Goal: Information Seeking & Learning: Learn about a topic

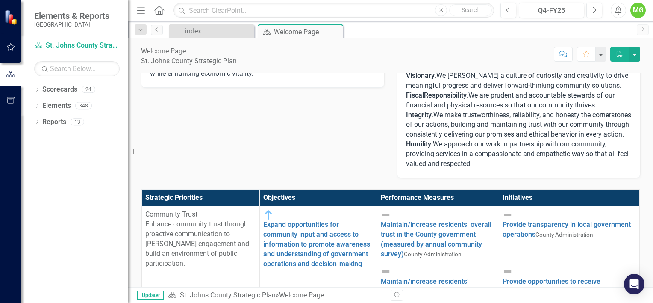
scroll to position [250, 0]
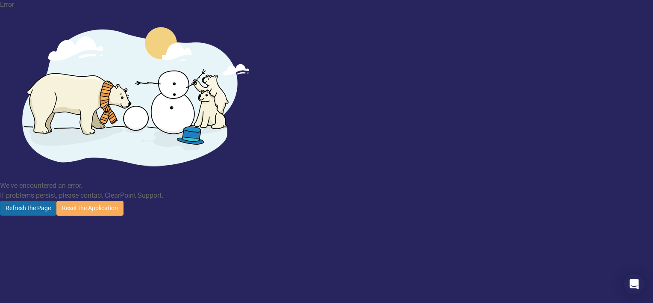
click at [56, 200] on button "Refresh the Page" at bounding box center [28, 207] width 56 height 15
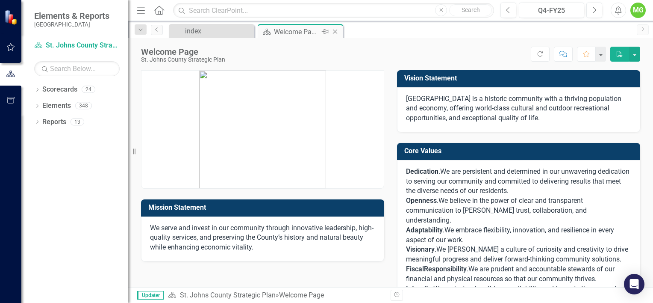
click at [280, 34] on div "Welcome Page" at bounding box center [297, 31] width 46 height 11
click at [221, 31] on div "index" at bounding box center [213, 31] width 56 height 11
click at [193, 35] on div "index" at bounding box center [213, 31] width 56 height 11
click at [288, 32] on div "Welcome Page" at bounding box center [297, 31] width 46 height 11
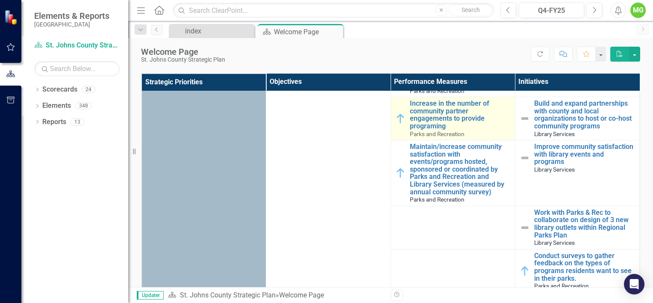
scroll to position [1368, 0]
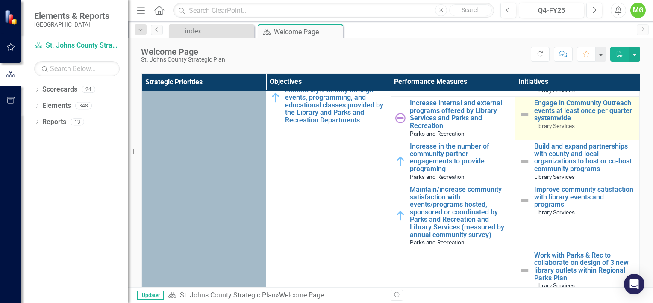
click at [520, 118] on img at bounding box center [525, 114] width 10 height 10
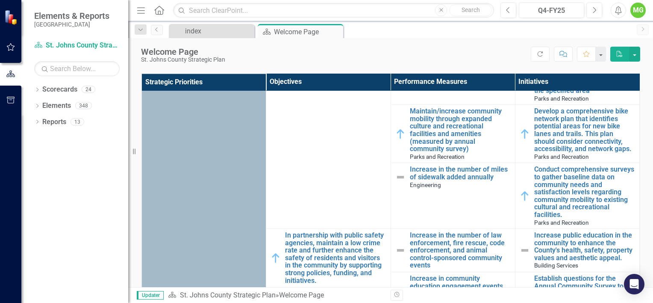
scroll to position [2436, 0]
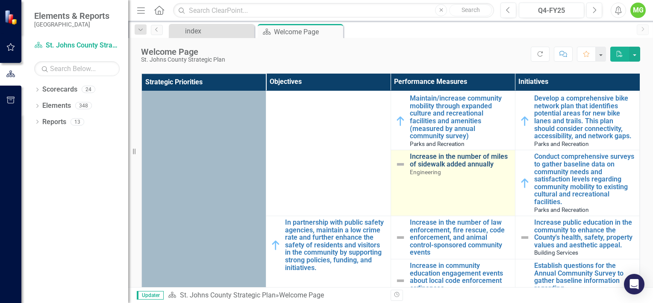
click at [421, 158] on link "Increase in the number of miles of sidewalk added annually" at bounding box center [460, 160] width 101 height 15
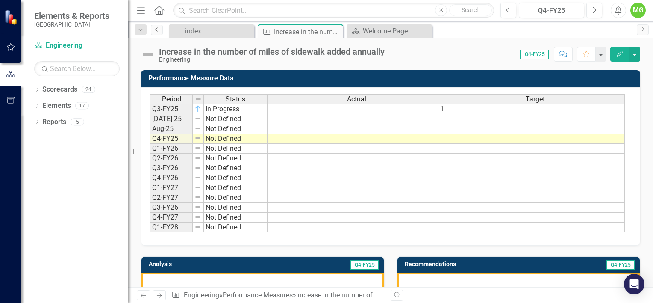
click at [158, 29] on icon "Previous" at bounding box center [156, 29] width 7 height 5
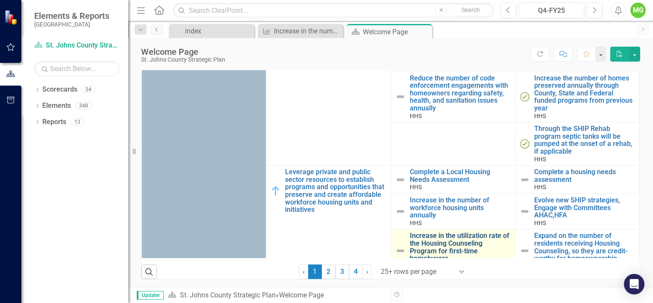
scroll to position [3385, 0]
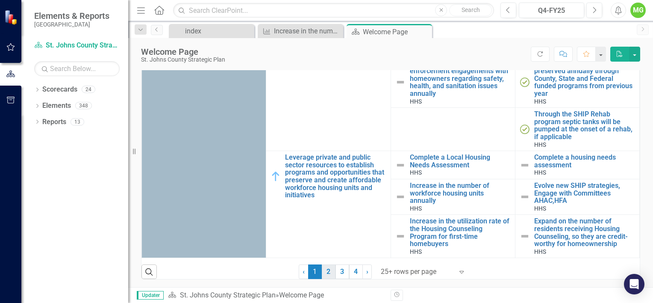
click at [330, 272] on link "2" at bounding box center [329, 271] width 14 height 15
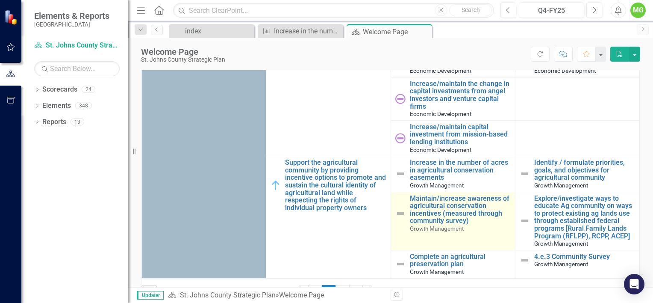
scroll to position [332, 0]
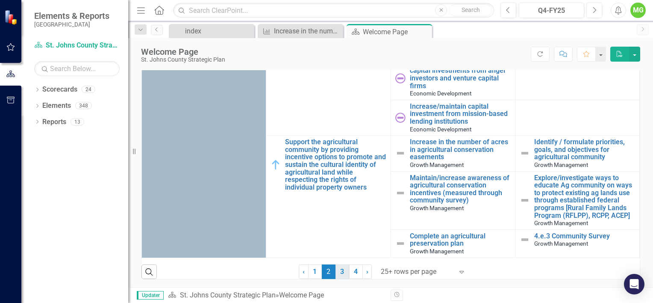
click at [341, 276] on link "3" at bounding box center [343, 271] width 14 height 15
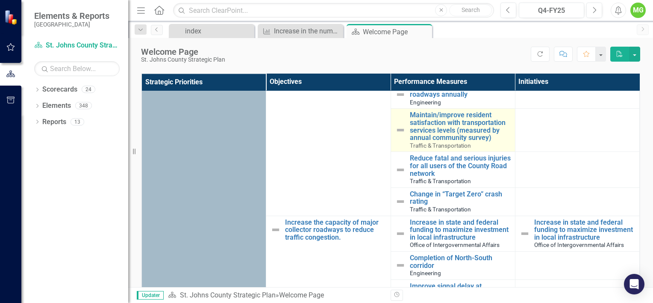
scroll to position [983, 0]
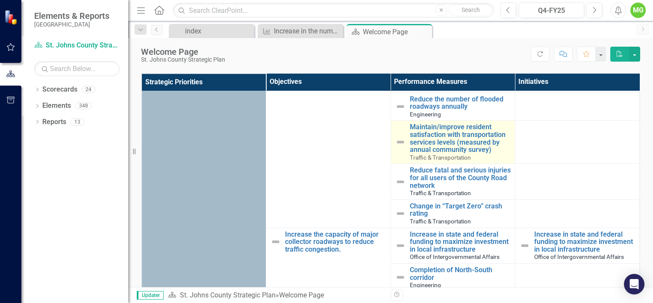
click at [395, 147] on img at bounding box center [400, 142] width 10 height 10
click at [412, 152] on link "Maintain/improve resident satisfaction with transportation services levels (mea…" at bounding box center [460, 138] width 101 height 30
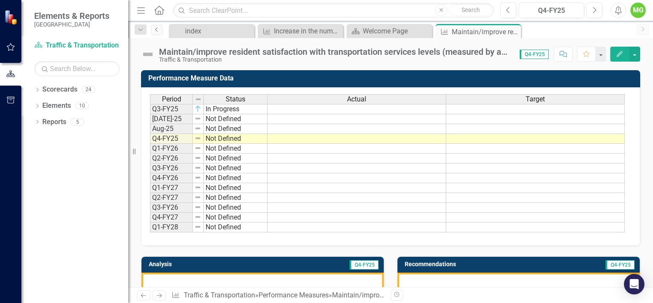
click at [159, 32] on link "Previous" at bounding box center [157, 30] width 12 height 10
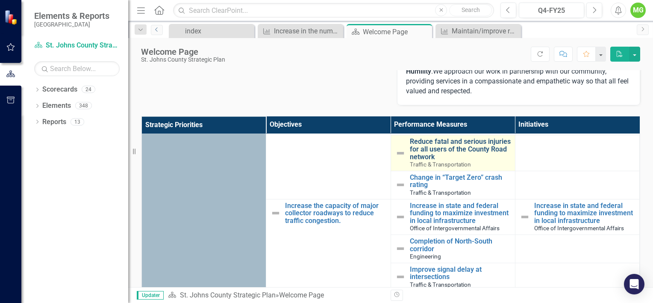
scroll to position [1069, 0]
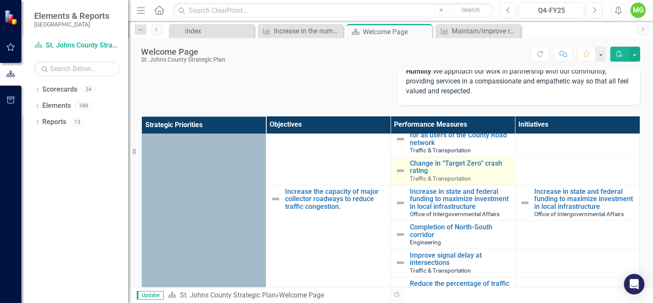
click at [395, 176] on img at bounding box center [400, 170] width 10 height 10
click at [412, 174] on link "Change in “Target Zero” crash rating" at bounding box center [460, 166] width 101 height 15
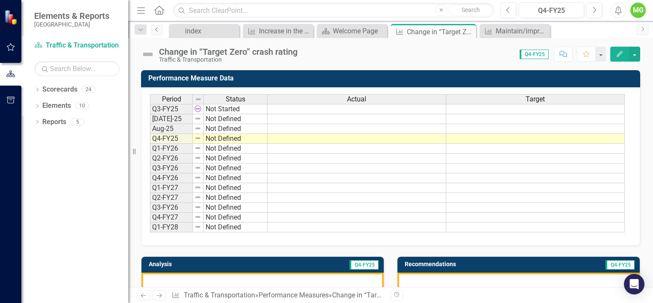
click at [154, 27] on icon "Previous" at bounding box center [156, 29] width 7 height 5
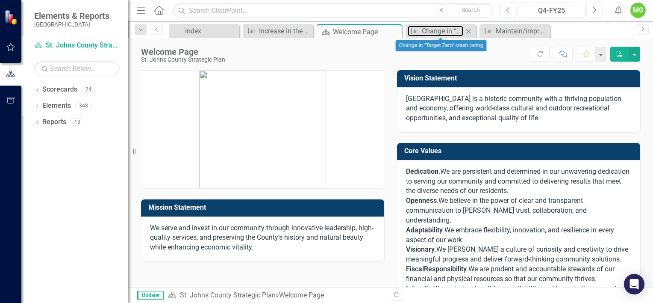
click at [452, 37] on div "Performance Measure Change in “Target Zero” crash rating Close" at bounding box center [441, 31] width 71 height 14
click at [441, 32] on div "Change in “Target Zero” crash rating" at bounding box center [442, 31] width 41 height 11
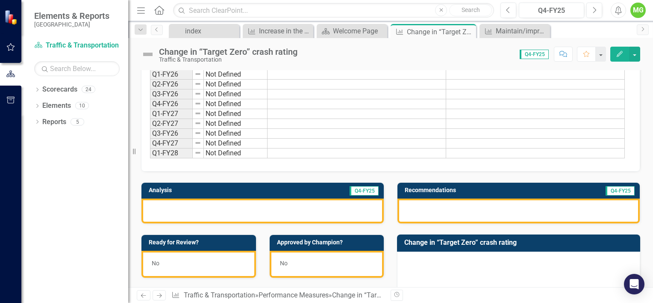
scroll to position [85, 0]
